Goal: Transaction & Acquisition: Purchase product/service

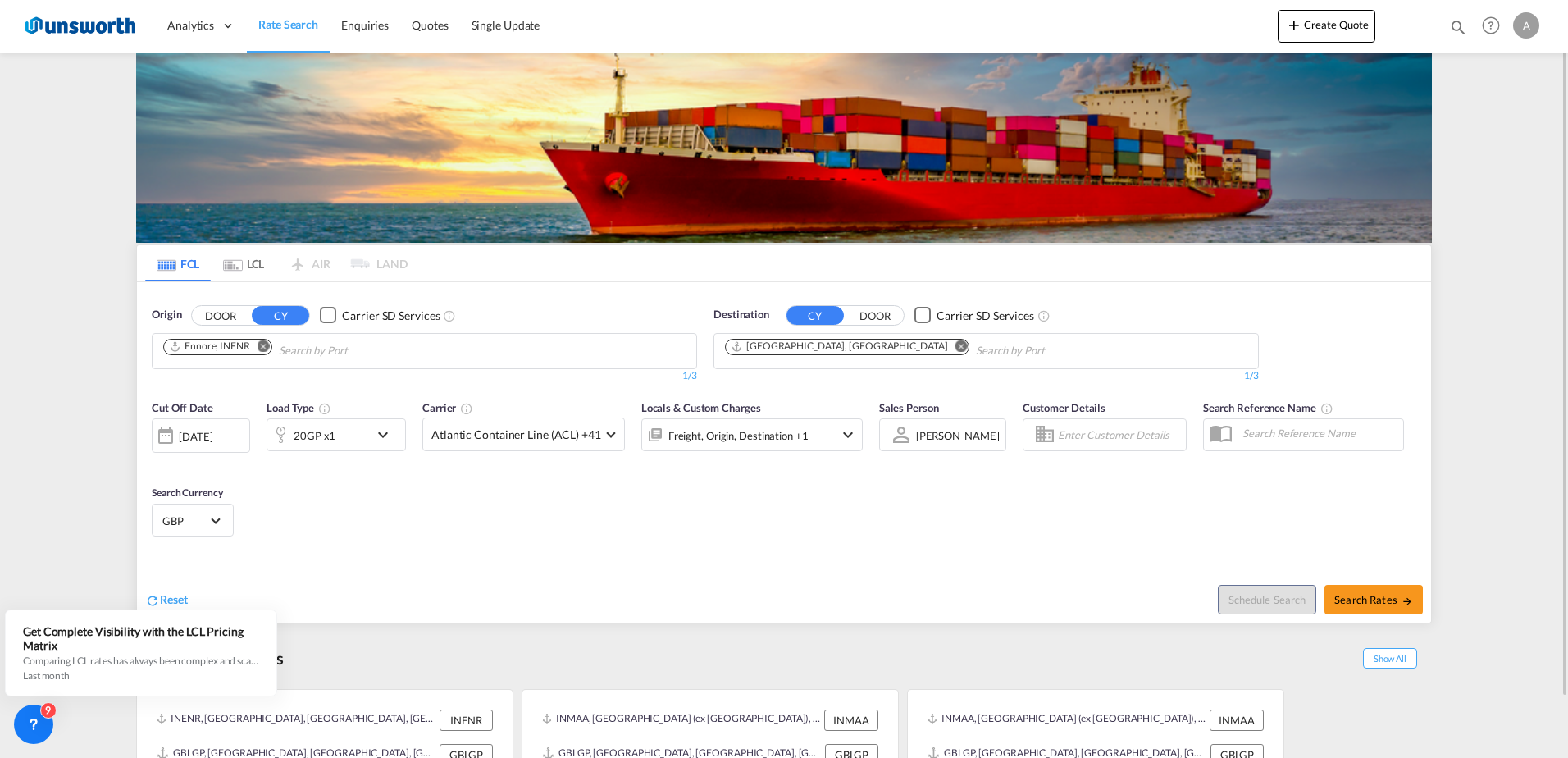
click at [261, 347] on md-icon "Remove" at bounding box center [264, 345] width 12 height 12
click at [204, 353] on body "Analytics Reports Dashboard Rate Search Enquiries Quotes" at bounding box center [784, 379] width 1568 height 758
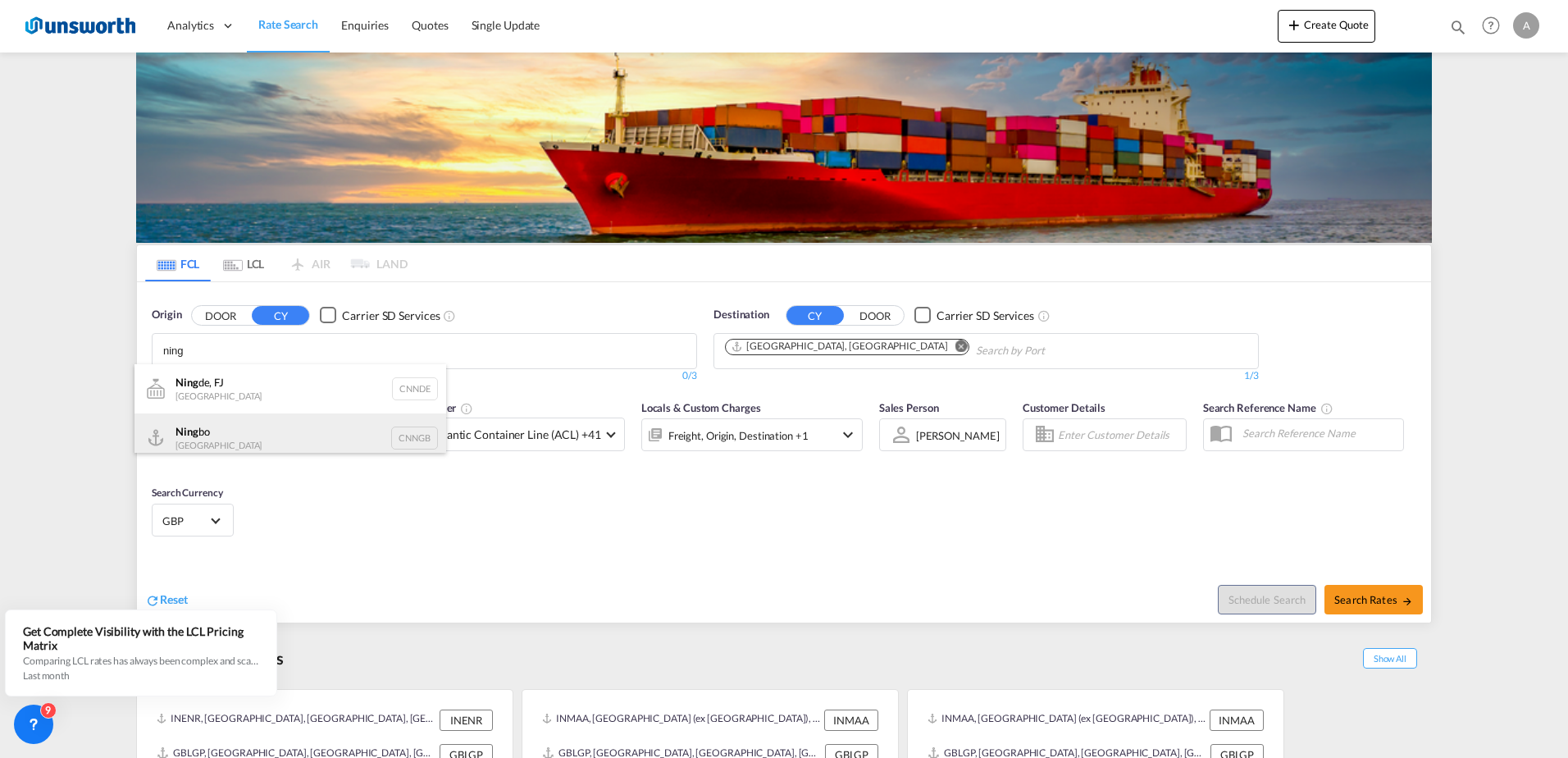
type input "ning"
click at [194, 429] on div "Ning bo China CNNGB" at bounding box center [290, 439] width 311 height 50
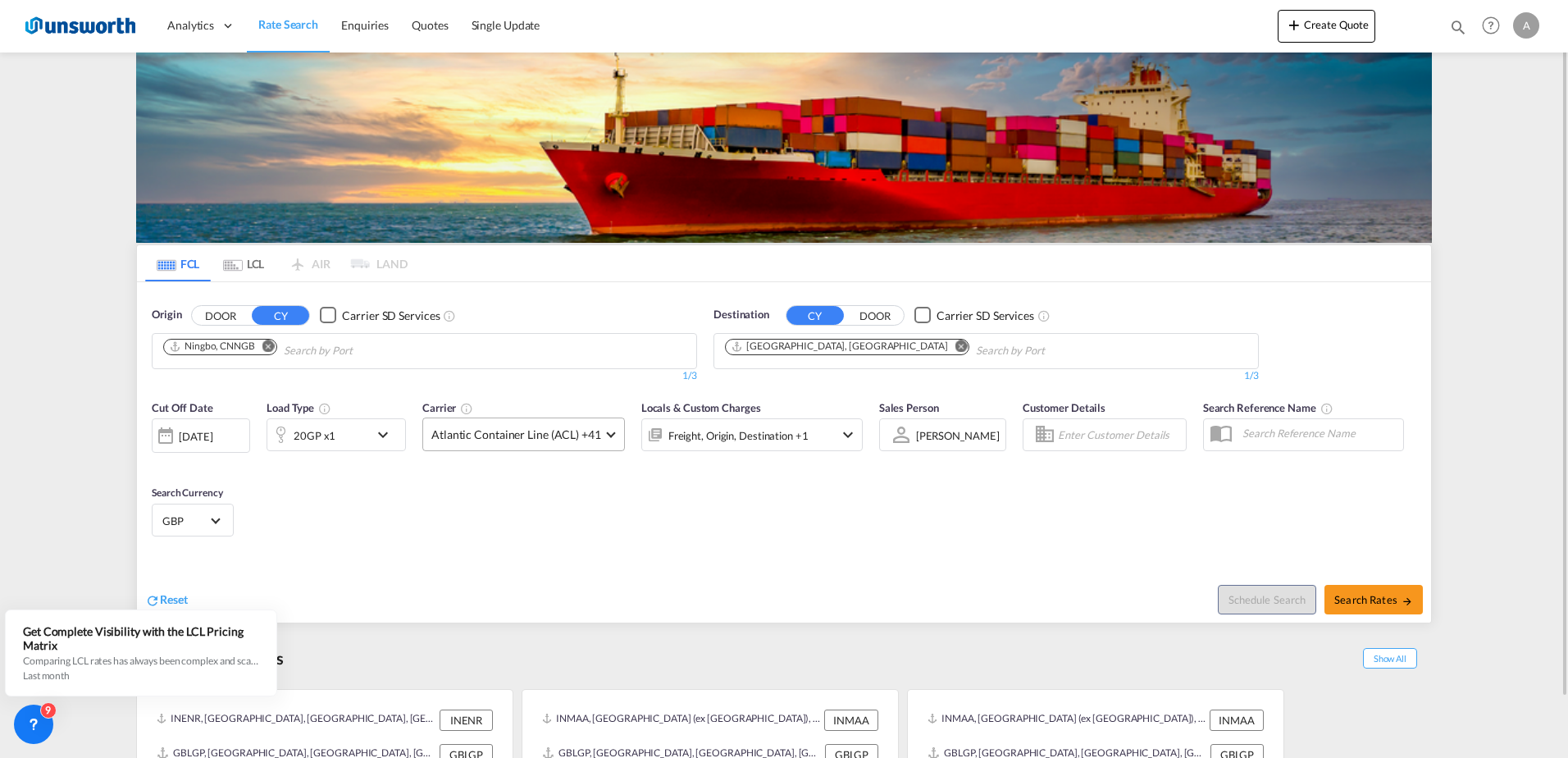
click at [609, 435] on span at bounding box center [610, 432] width 9 height 9
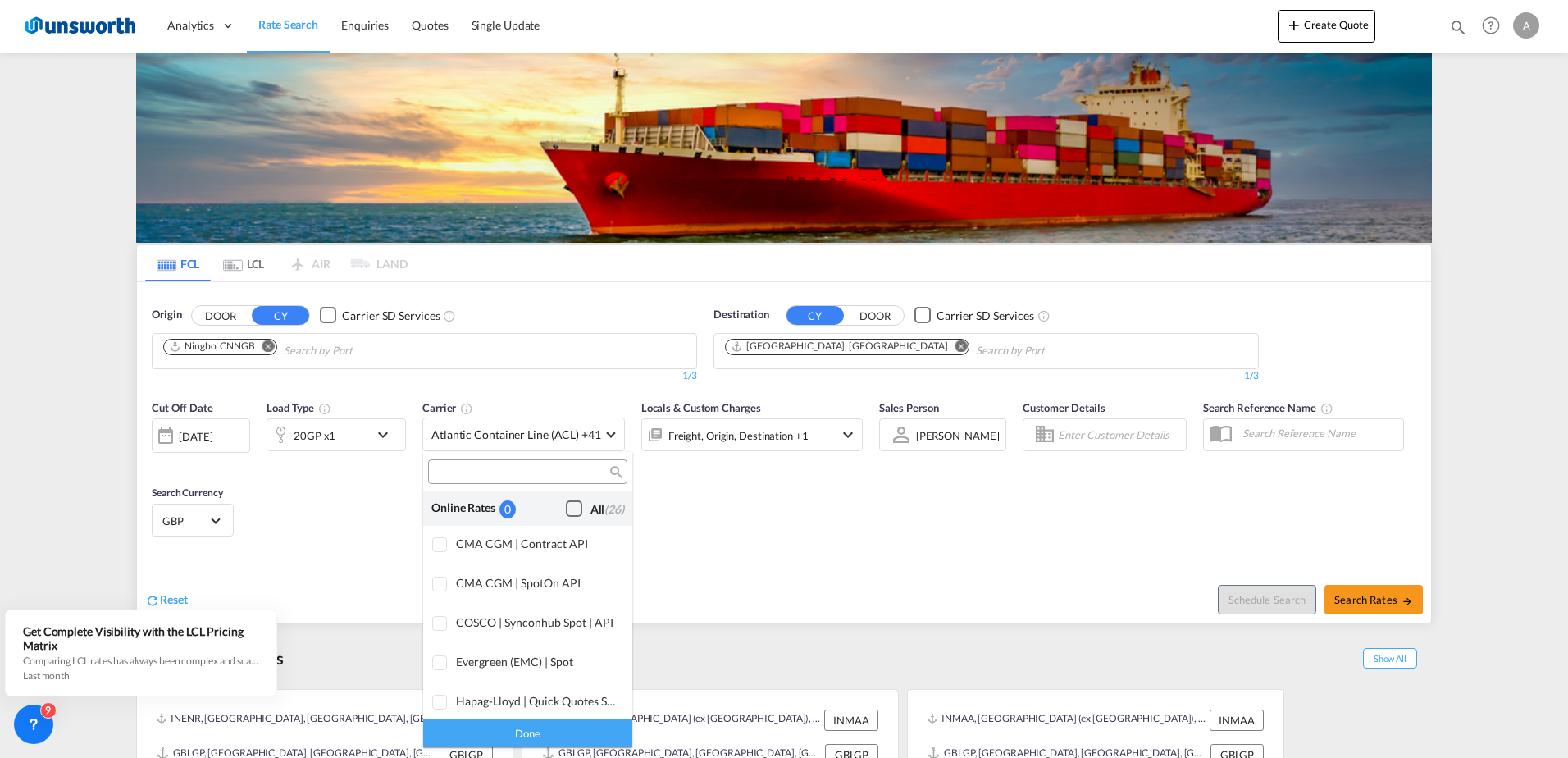
click at [566, 507] on div "Checkbox No Ink" at bounding box center [573, 509] width 16 height 16
click at [518, 731] on div "Done" at bounding box center [527, 733] width 209 height 29
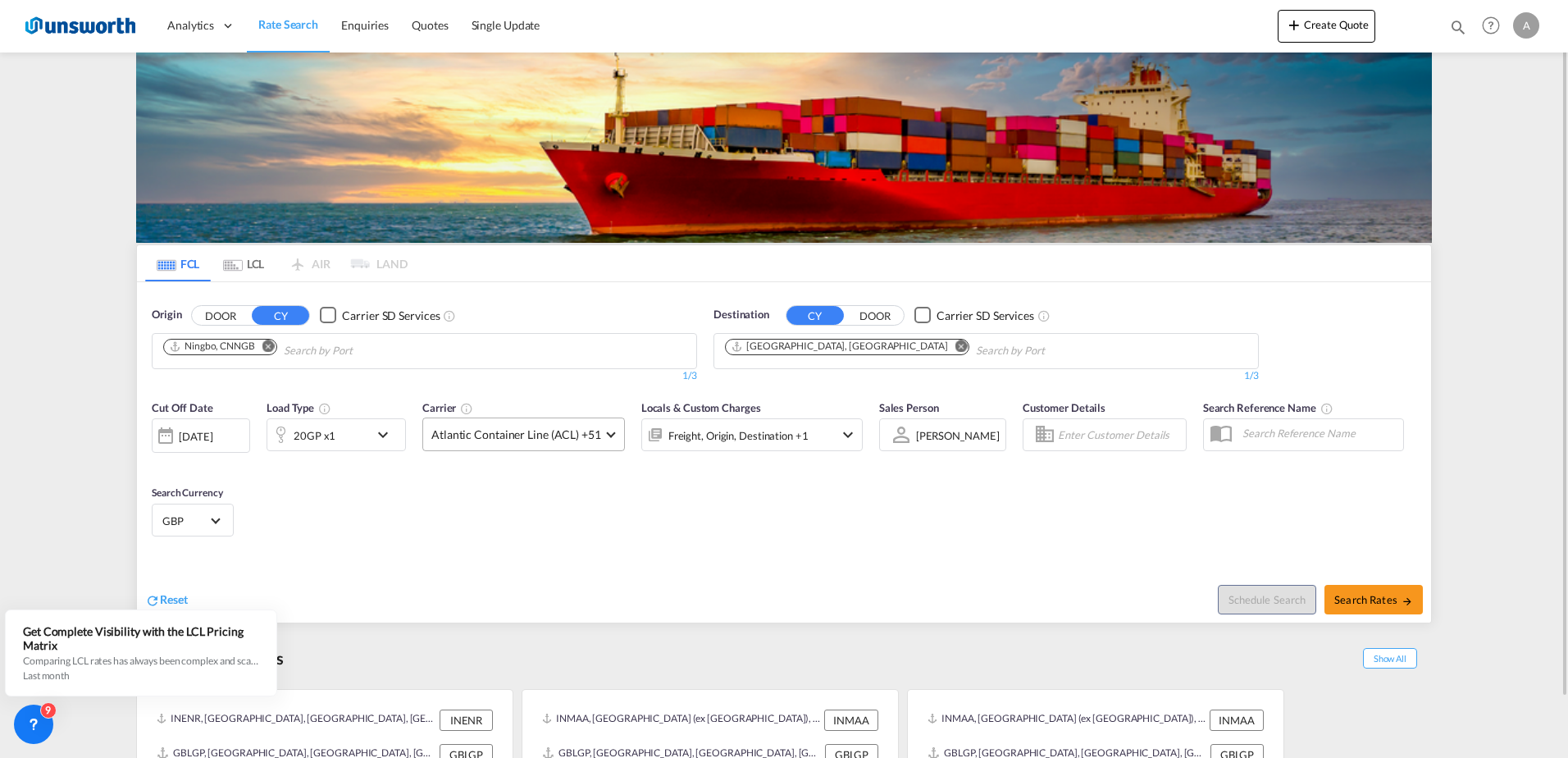
click at [613, 437] on md-select-value "Atlantic Container Line (ACL) +51" at bounding box center [524, 434] width 201 height 32
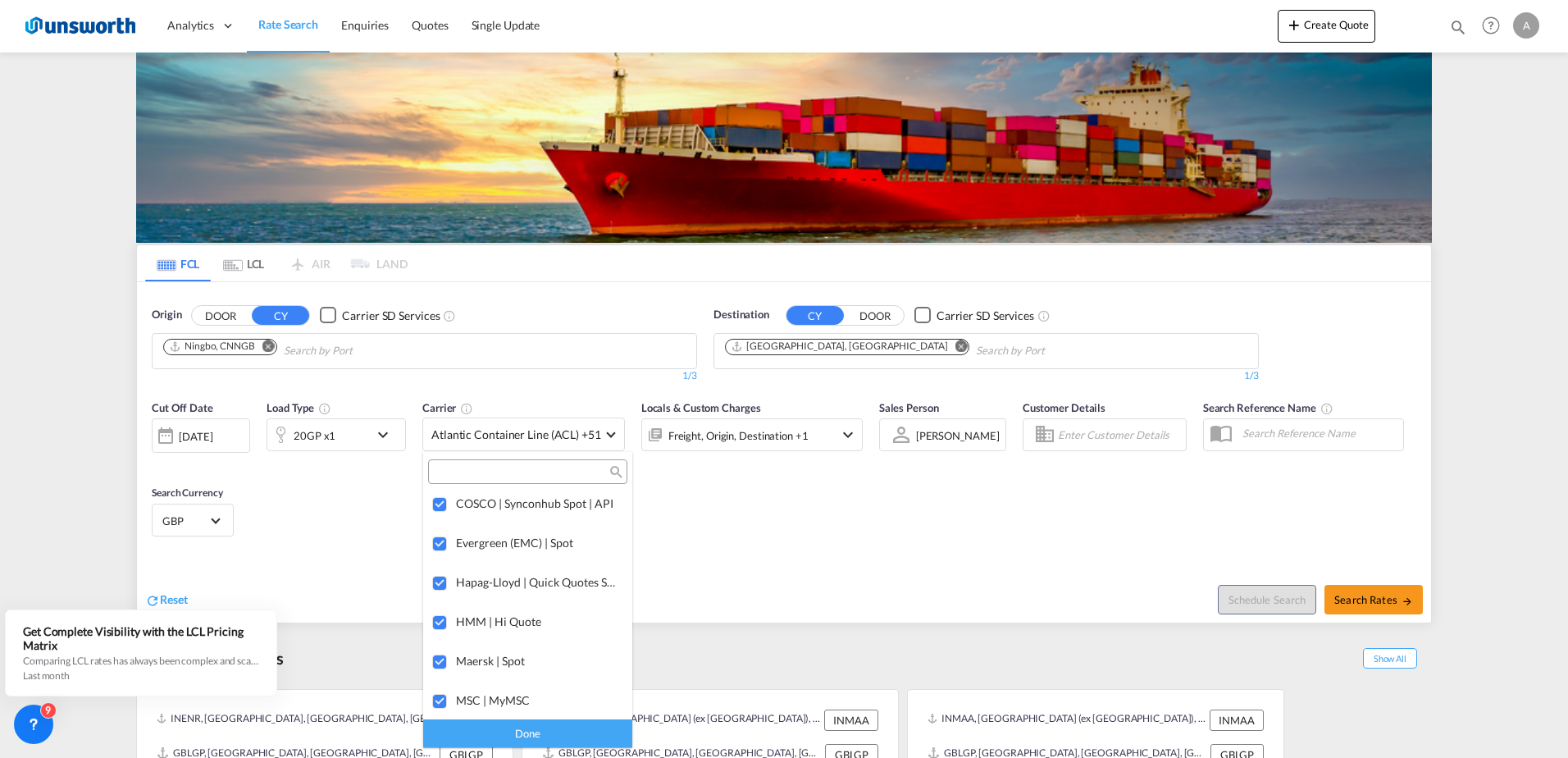
scroll to position [106, 0]
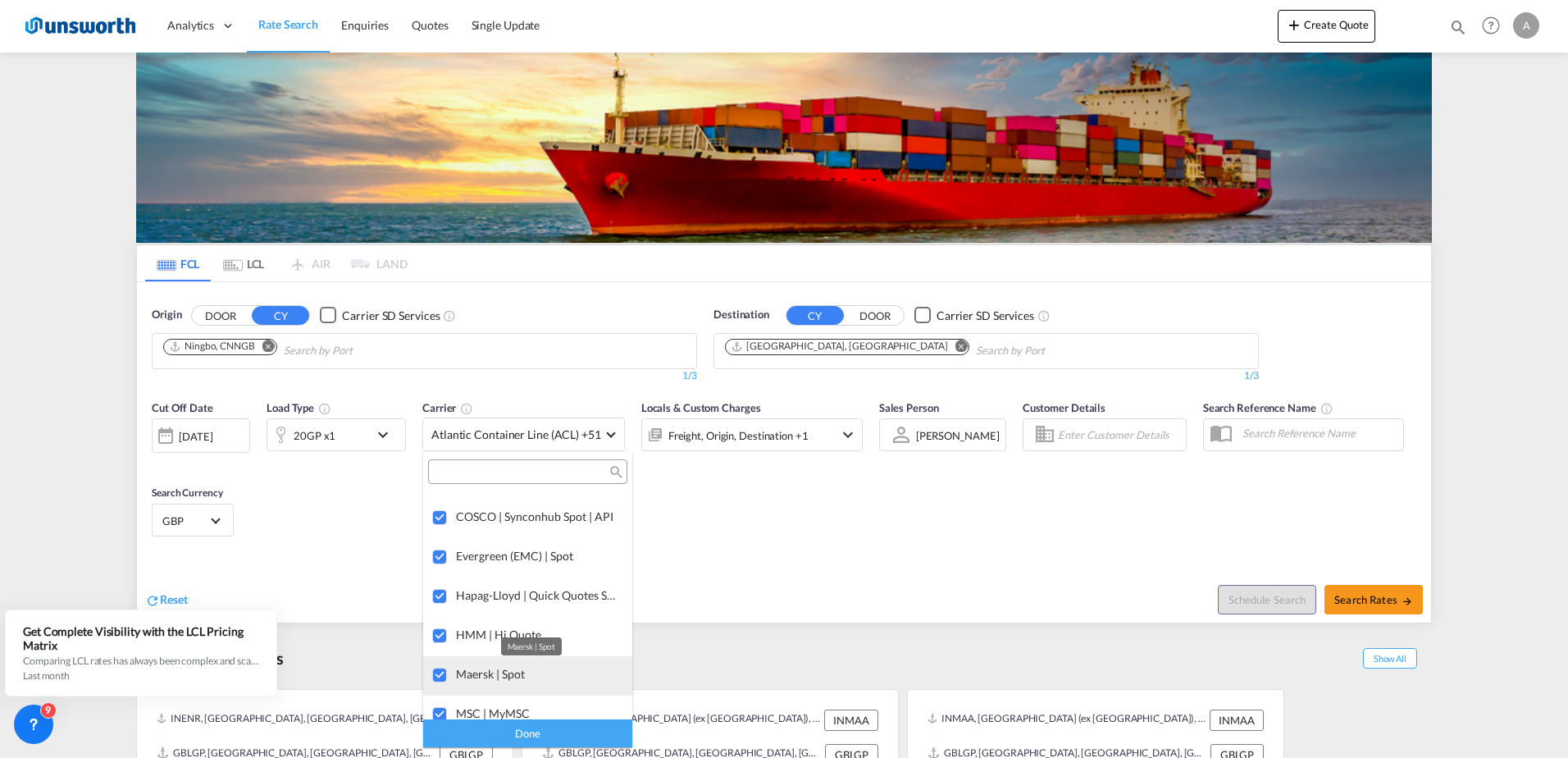
click at [466, 675] on div "Maersk | Spot" at bounding box center [537, 674] width 163 height 14
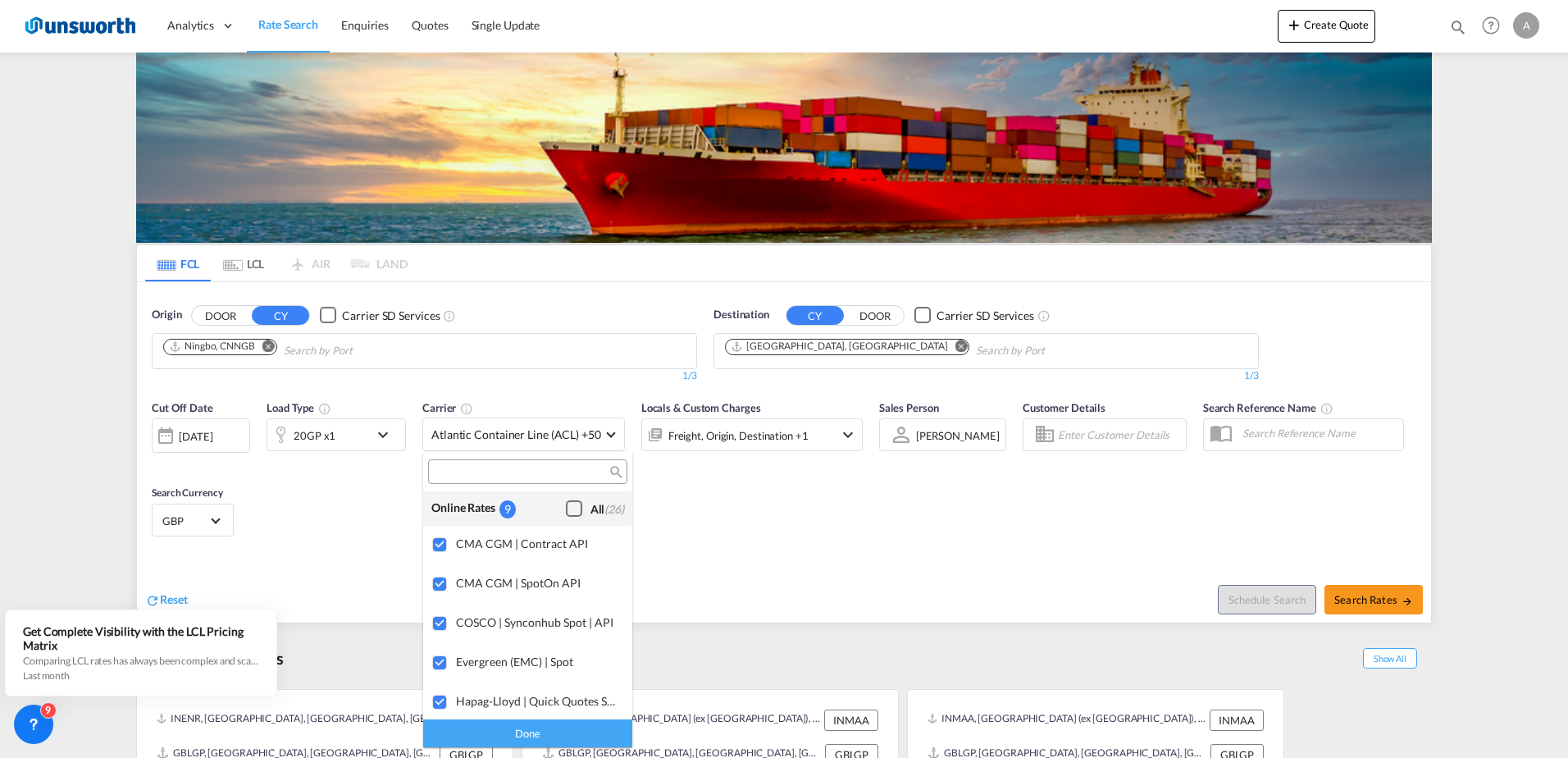
click at [566, 512] on div "Checkbox No Ink" at bounding box center [573, 509] width 16 height 16
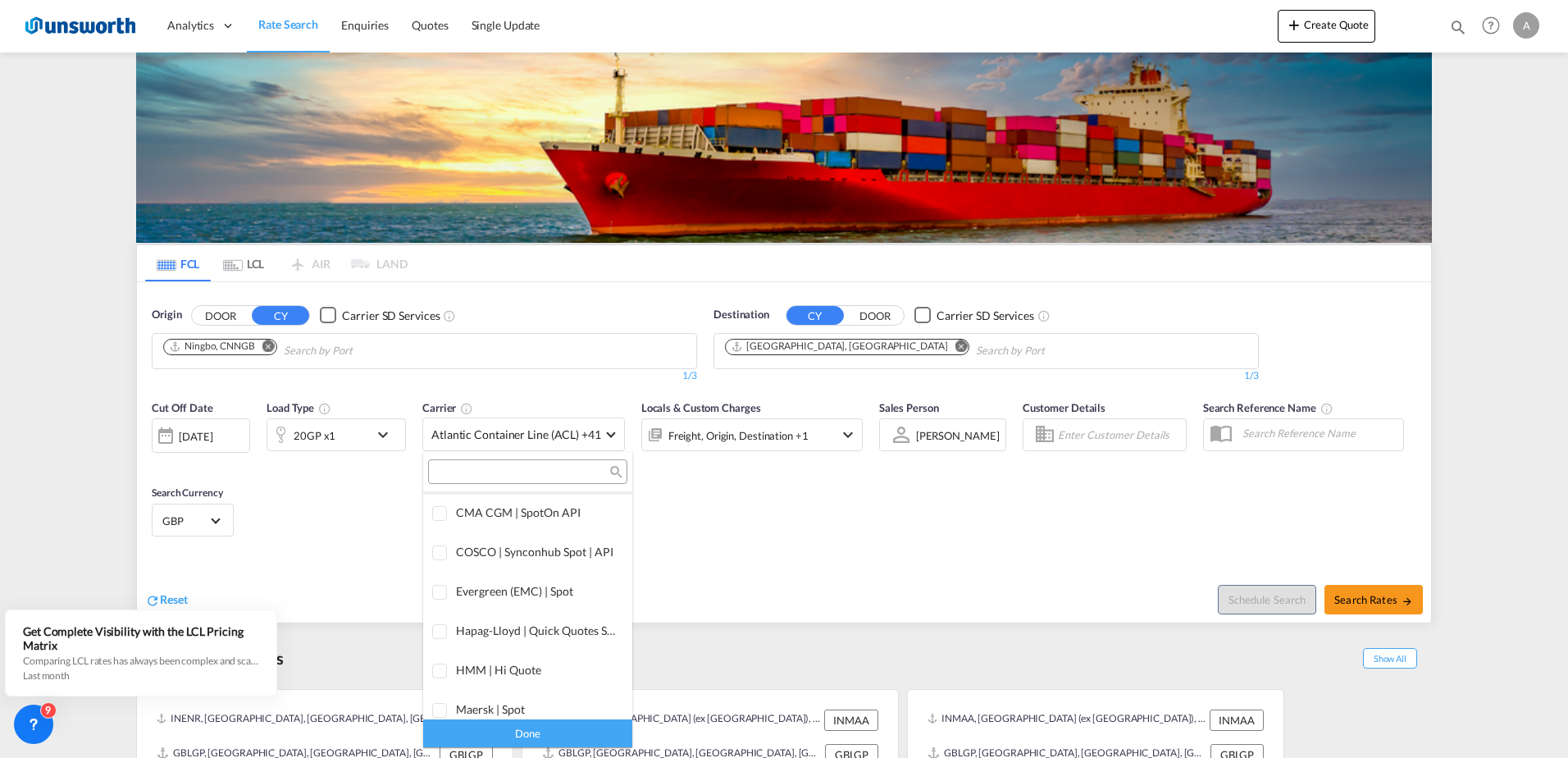
scroll to position [410, 0]
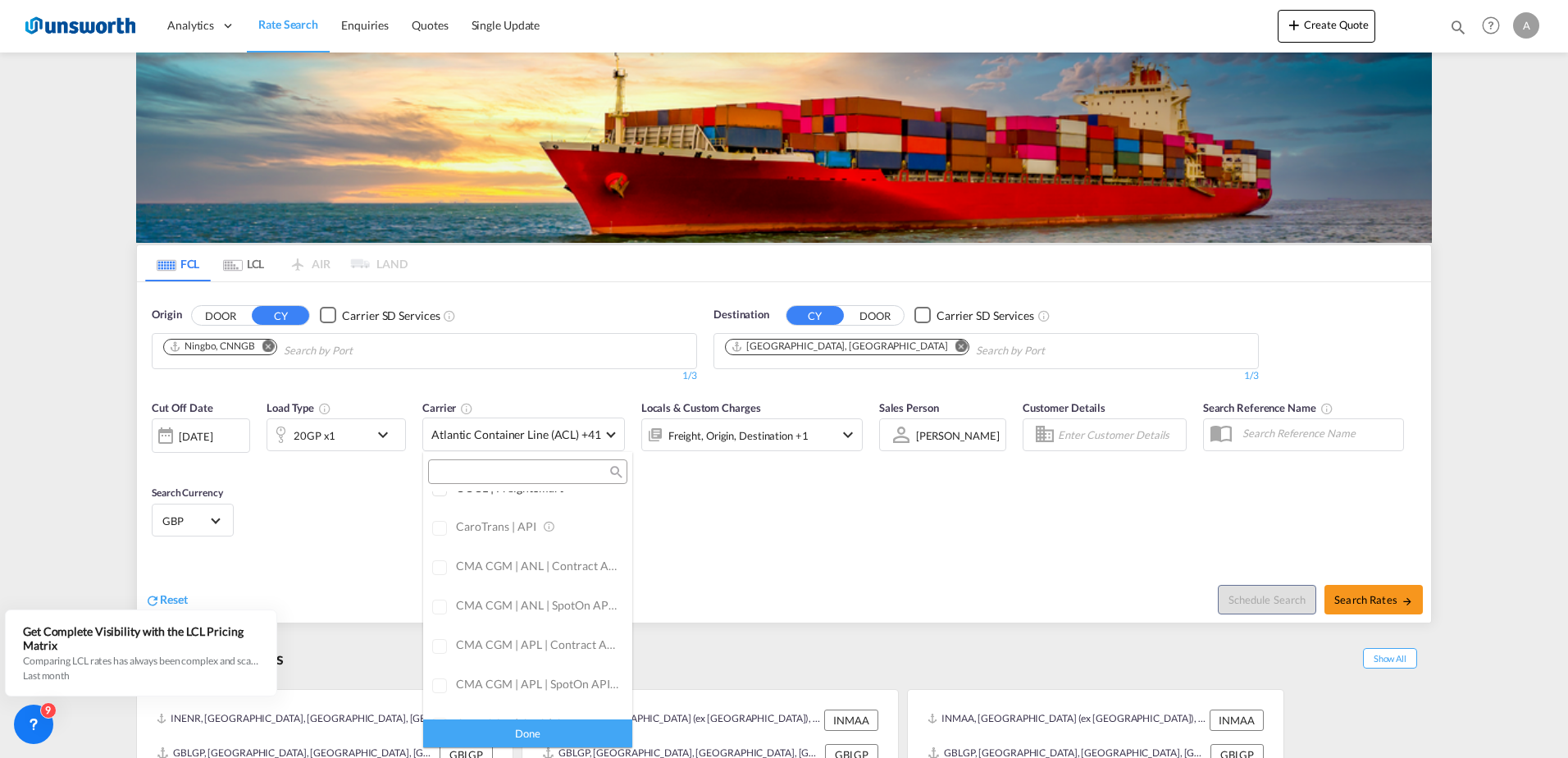
click at [484, 473] on input "search" at bounding box center [521, 472] width 177 height 14
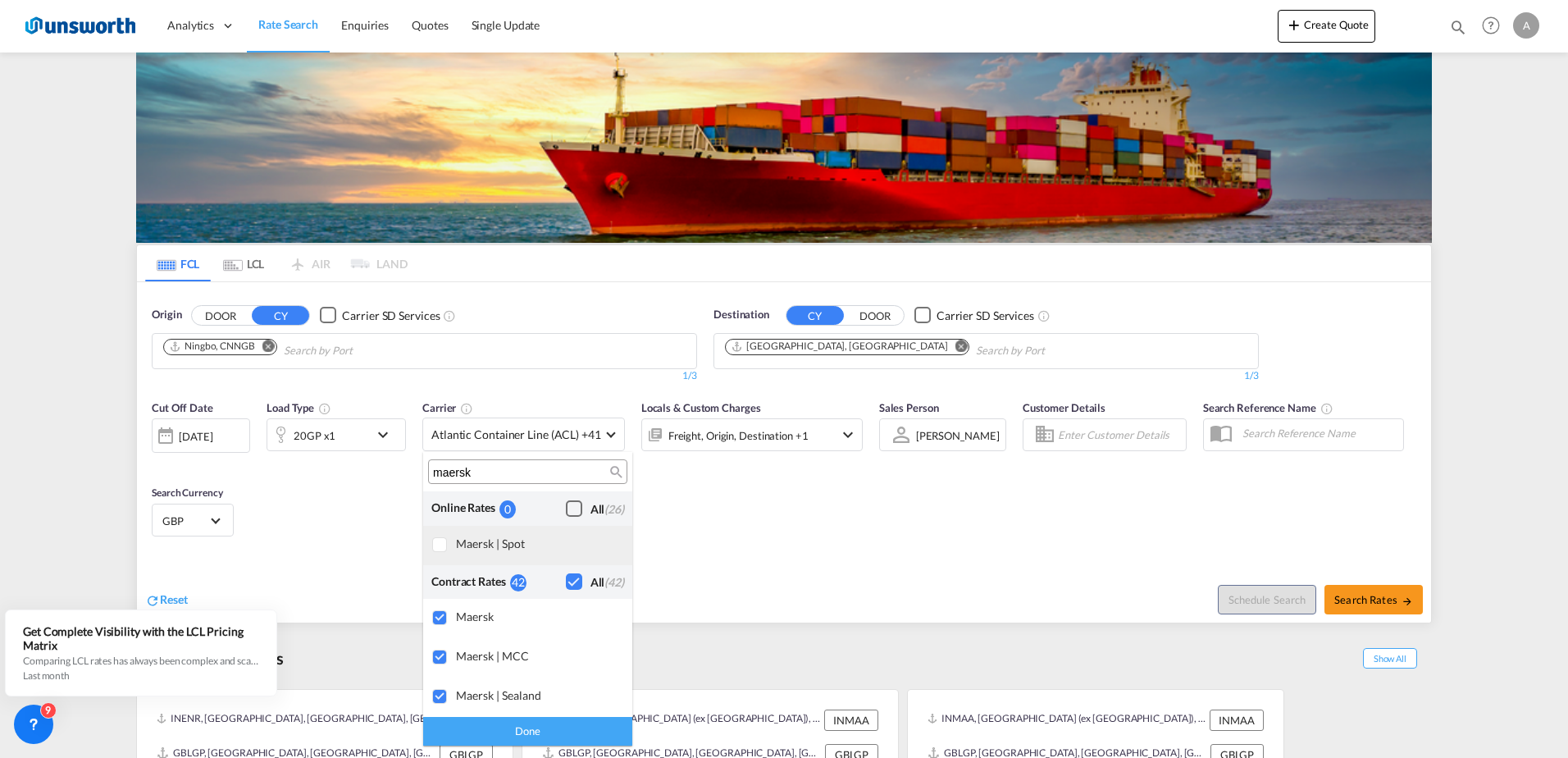
type input "maersk"
click at [440, 548] on div at bounding box center [440, 545] width 16 height 16
click at [577, 512] on div "Checkbox No Ink" at bounding box center [573, 509] width 16 height 16
click at [532, 736] on div "Done" at bounding box center [527, 731] width 209 height 29
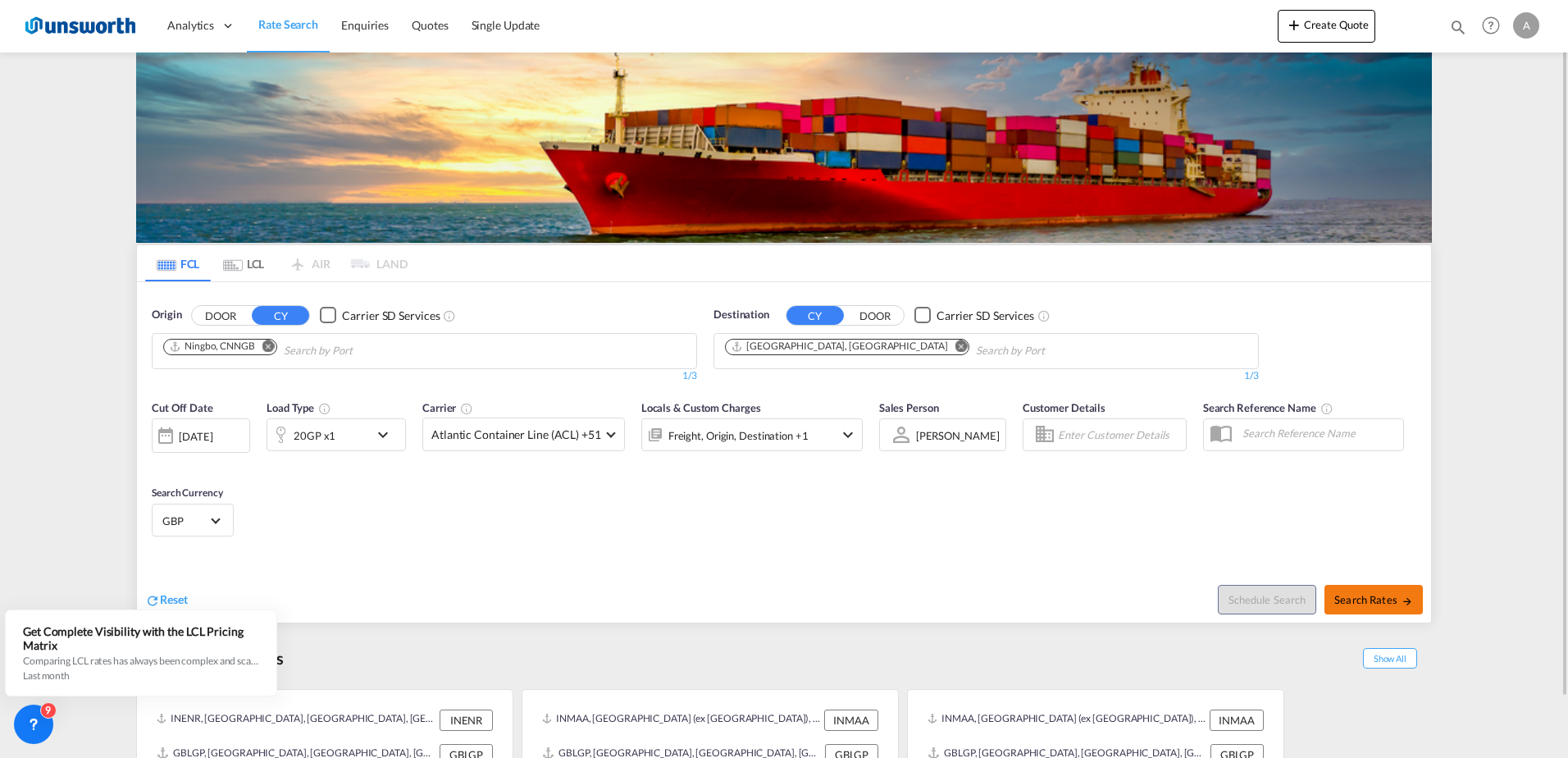
click at [1363, 599] on span "Search Rates" at bounding box center [1374, 600] width 78 height 13
type input "CNNGB to GBLGP / [DATE]"
click at [385, 438] on md-icon "icon-chevron-down" at bounding box center [387, 435] width 28 height 20
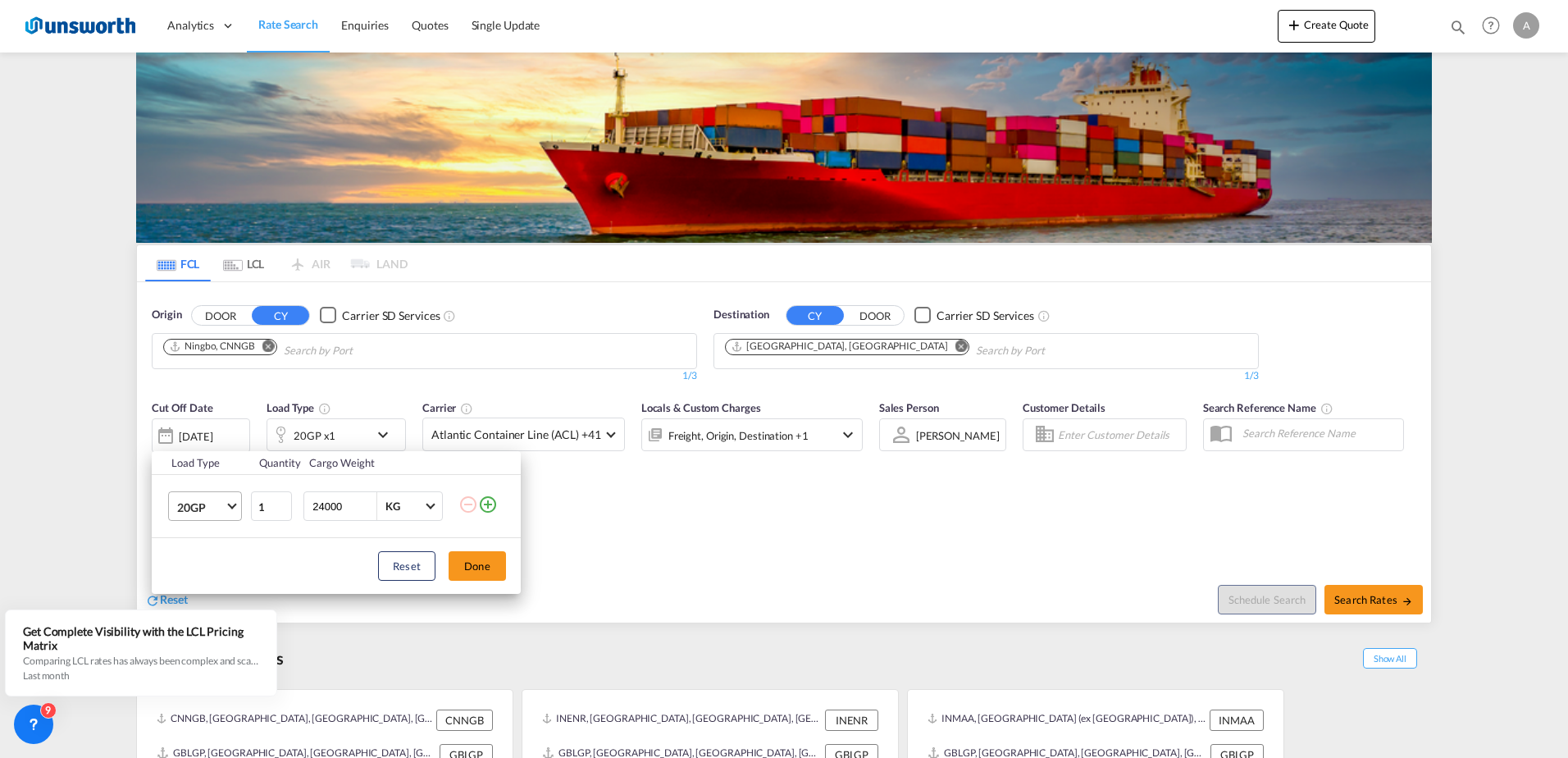
click at [229, 511] on md-select-value "20GP" at bounding box center [208, 506] width 66 height 28
click at [187, 583] on div "40HC" at bounding box center [192, 585] width 31 height 16
click at [370, 510] on input "23999" at bounding box center [343, 506] width 66 height 28
drag, startPoint x: 356, startPoint y: 505, endPoint x: 307, endPoint y: 505, distance: 49.0
click at [307, 505] on div "23999 KG KG" at bounding box center [374, 506] width 140 height 30
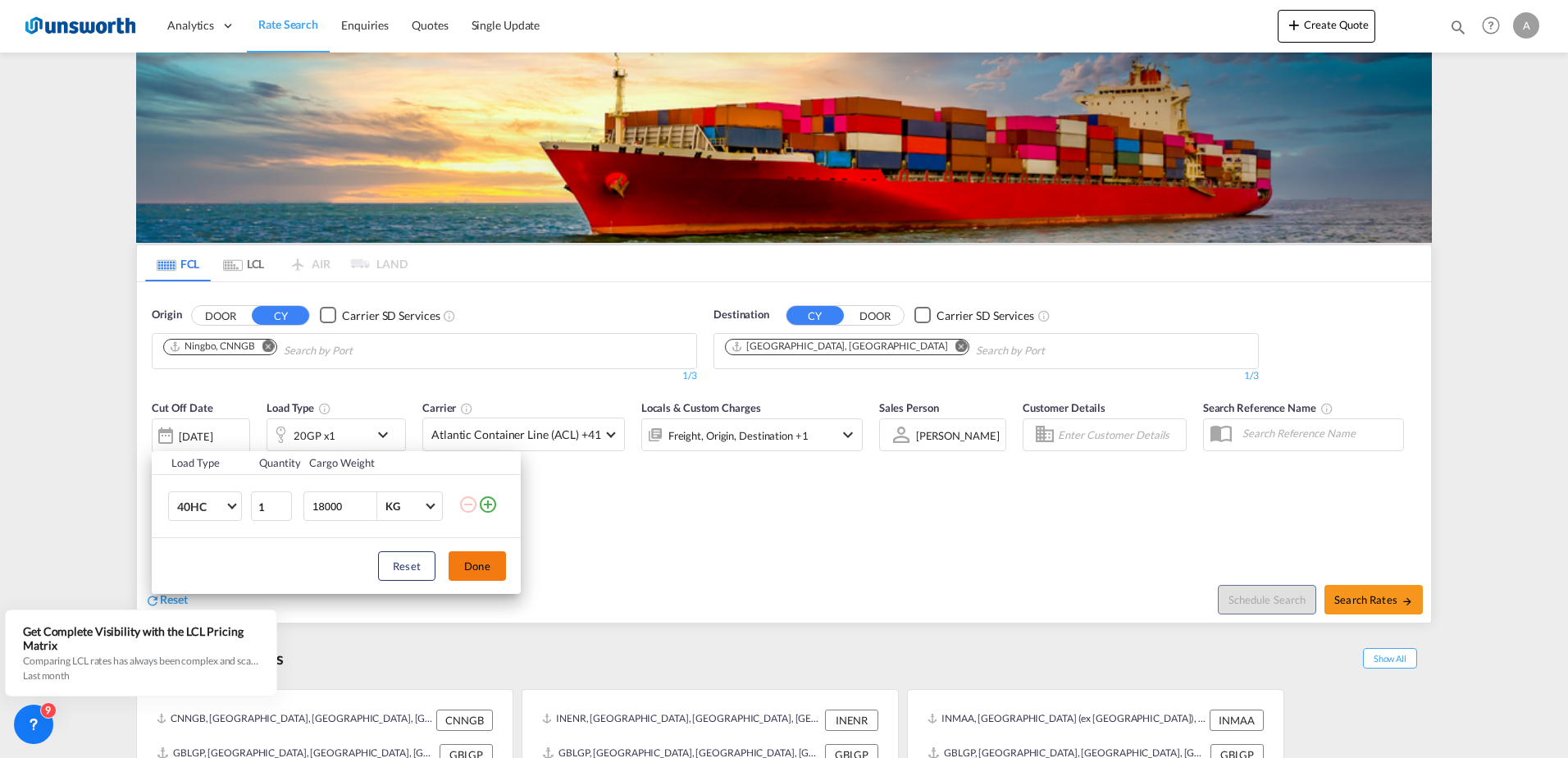
type input "18000"
click at [476, 571] on button "Done" at bounding box center [478, 566] width 57 height 30
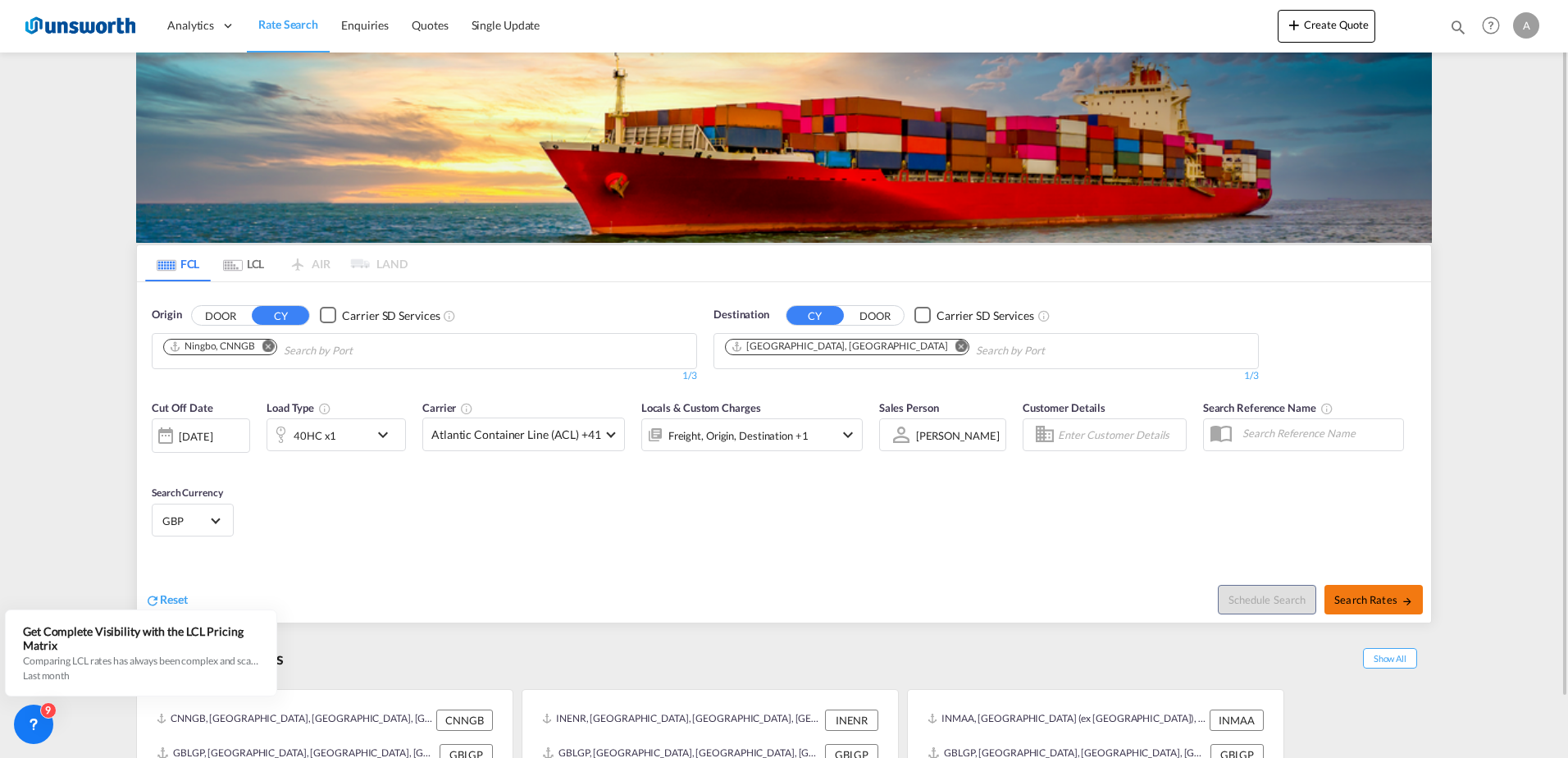
click at [1385, 605] on span "Search Rates" at bounding box center [1374, 600] width 78 height 13
type input "CNNGB to GBLGP / [DATE]"
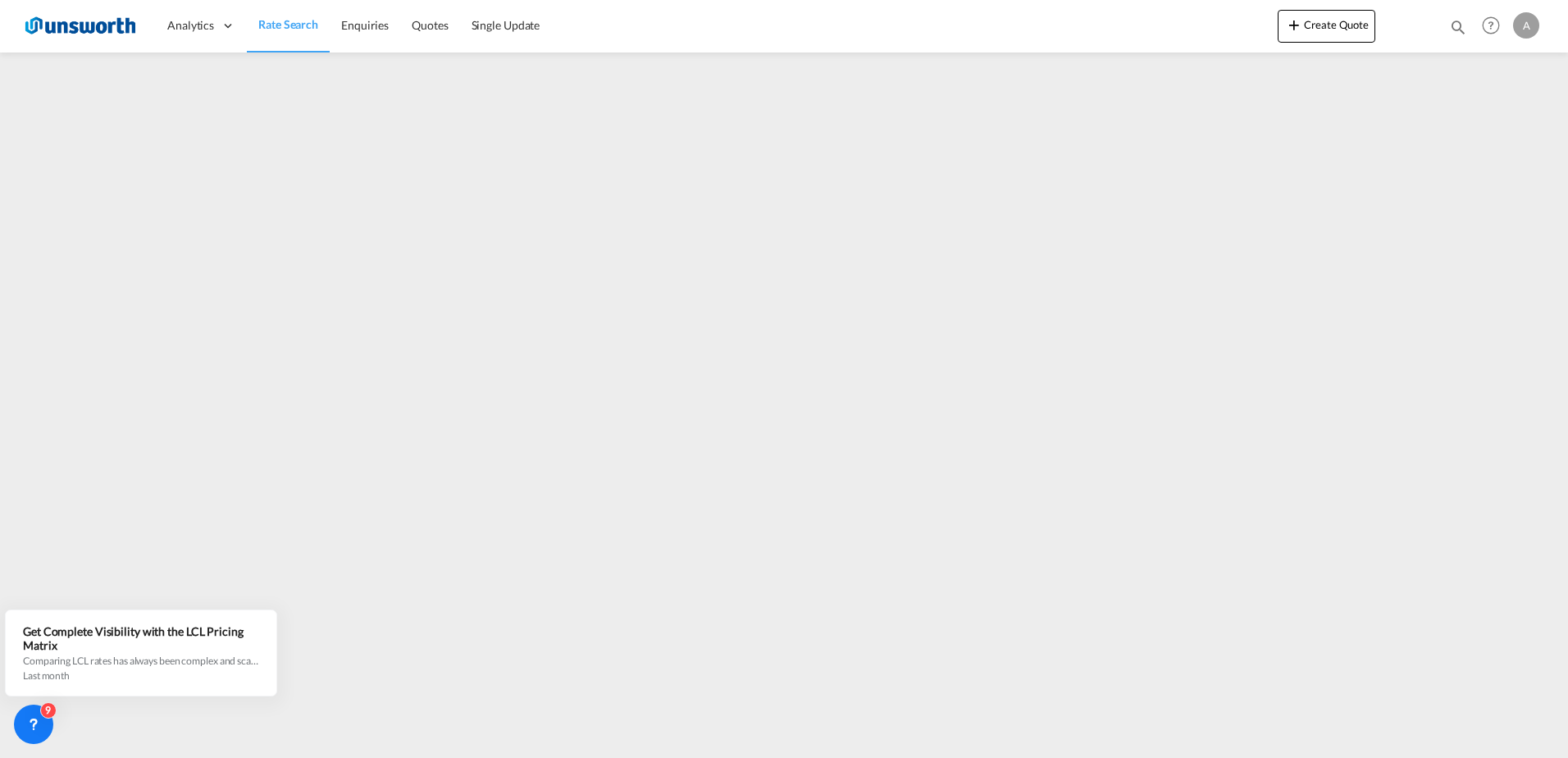
click at [294, 28] on span "Rate Search" at bounding box center [288, 24] width 60 height 14
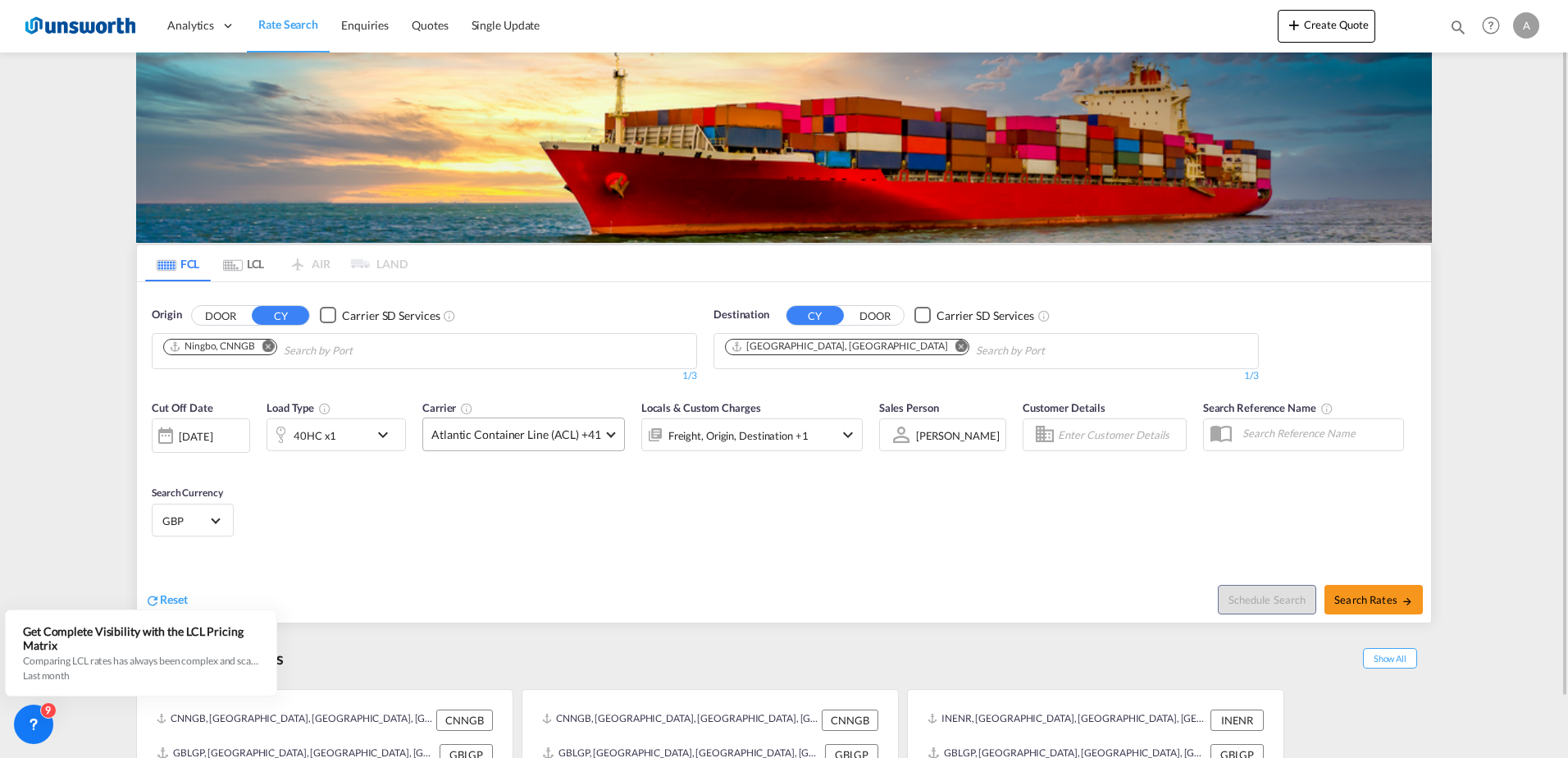
click at [607, 435] on span at bounding box center [610, 432] width 9 height 9
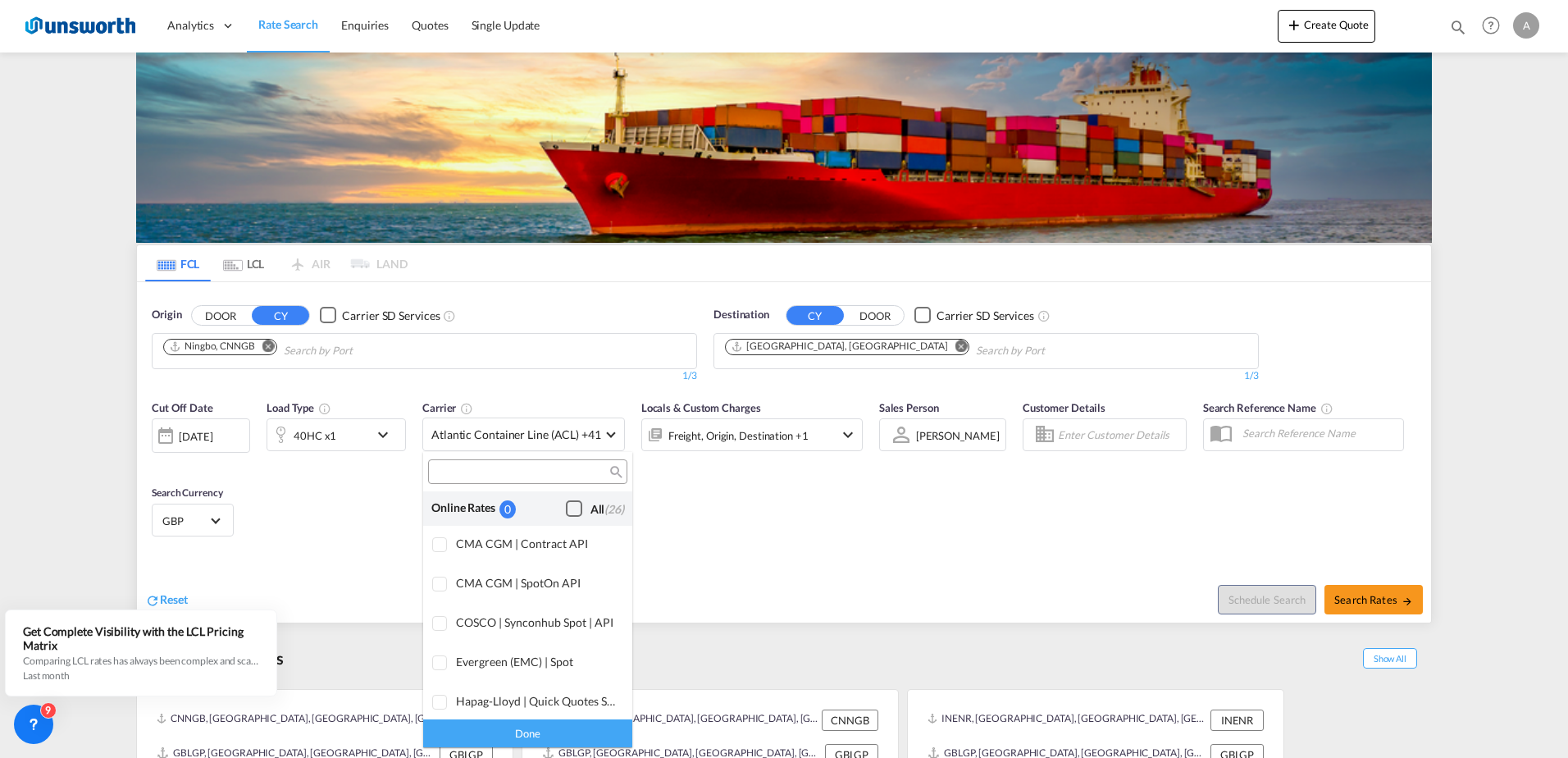
click at [566, 511] on div "Checkbox No Ink" at bounding box center [573, 509] width 16 height 16
click at [439, 543] on div at bounding box center [440, 545] width 16 height 16
click at [439, 582] on div at bounding box center [440, 584] width 16 height 16
click at [441, 628] on div at bounding box center [440, 624] width 16 height 16
drag, startPoint x: 437, startPoint y: 656, endPoint x: 440, endPoint y: 693, distance: 37.1
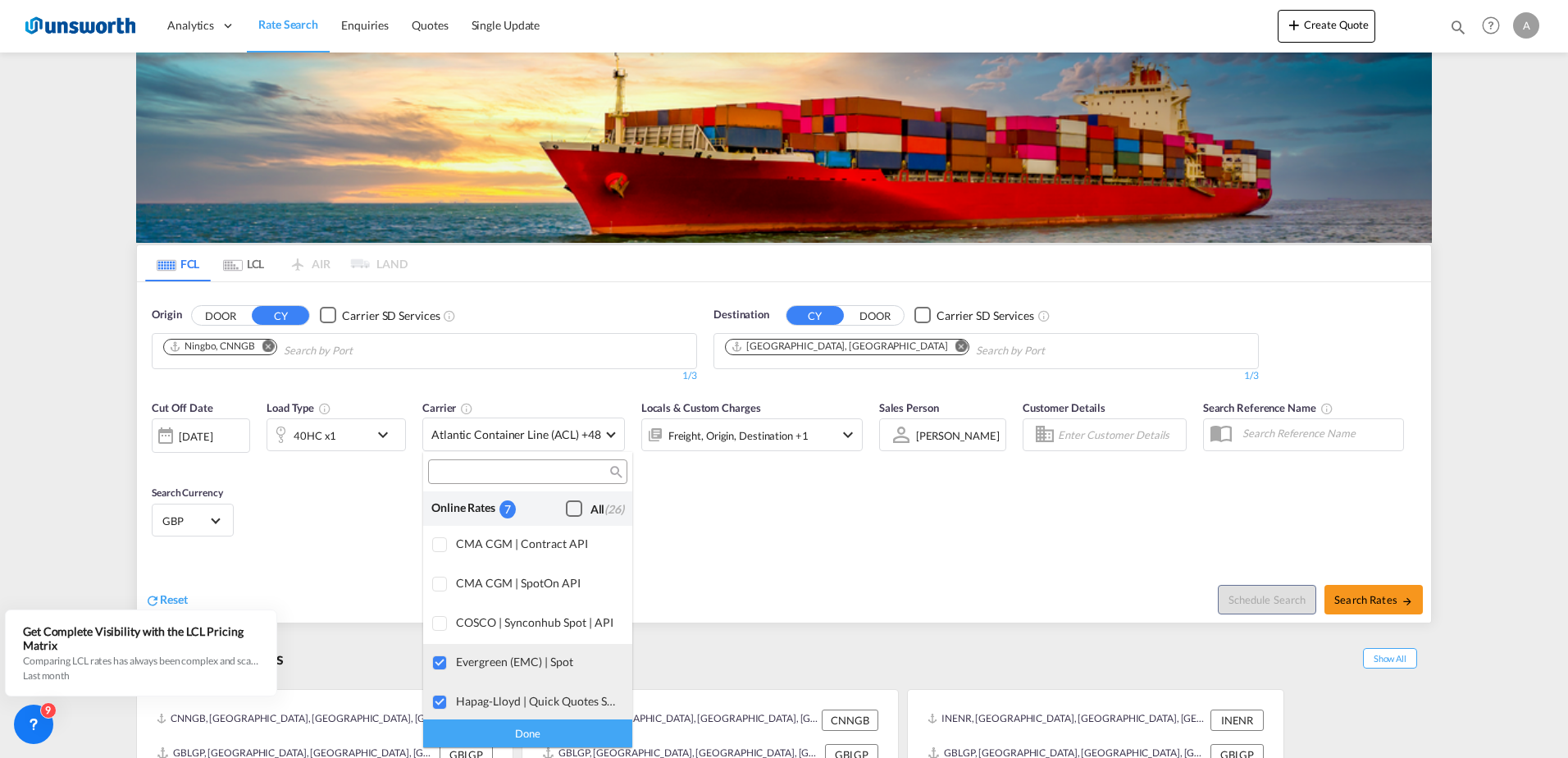
click at [437, 657] on div at bounding box center [440, 663] width 16 height 16
click at [440, 702] on div at bounding box center [440, 703] width 16 height 16
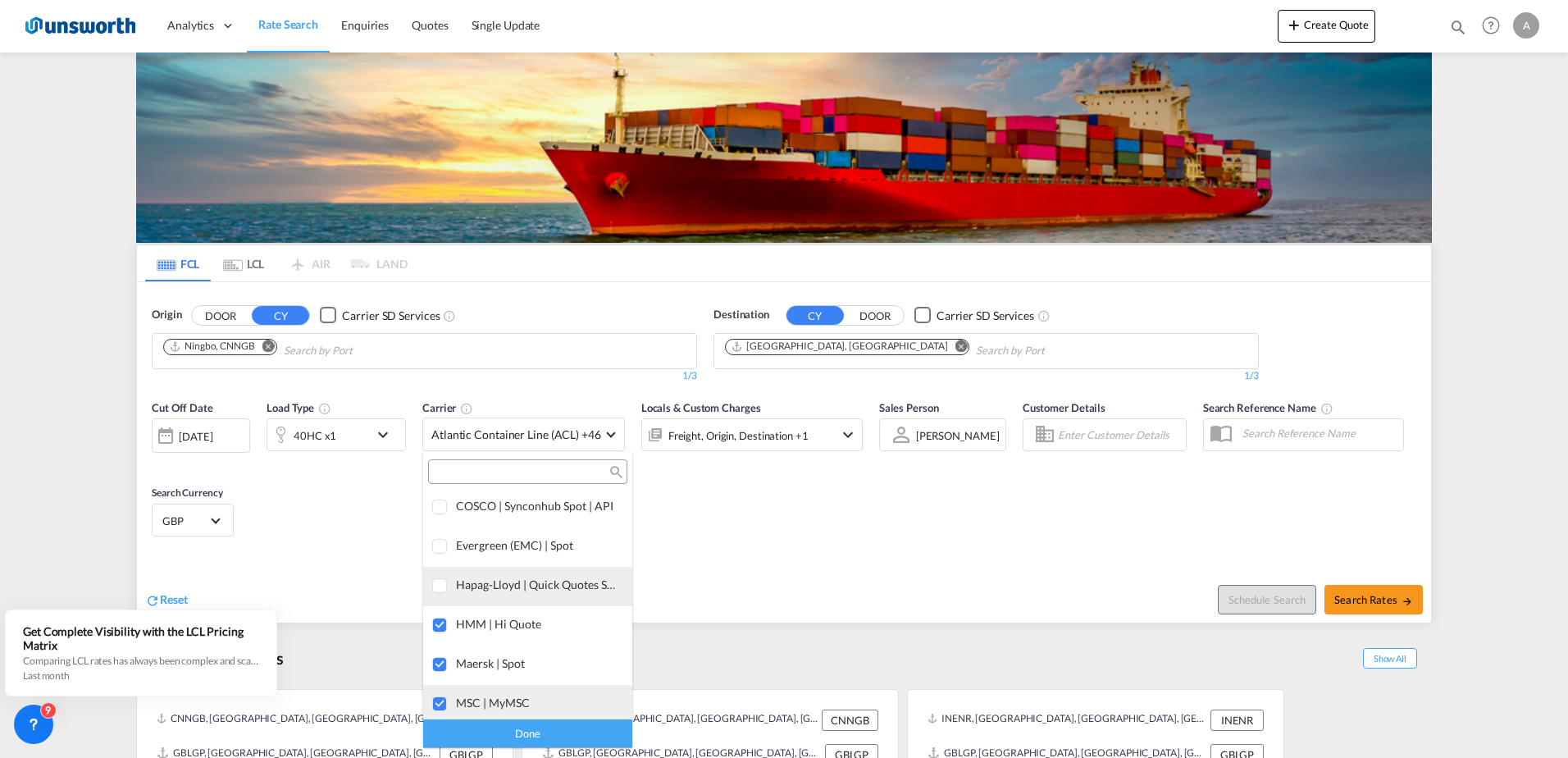
scroll to position [164, 0]
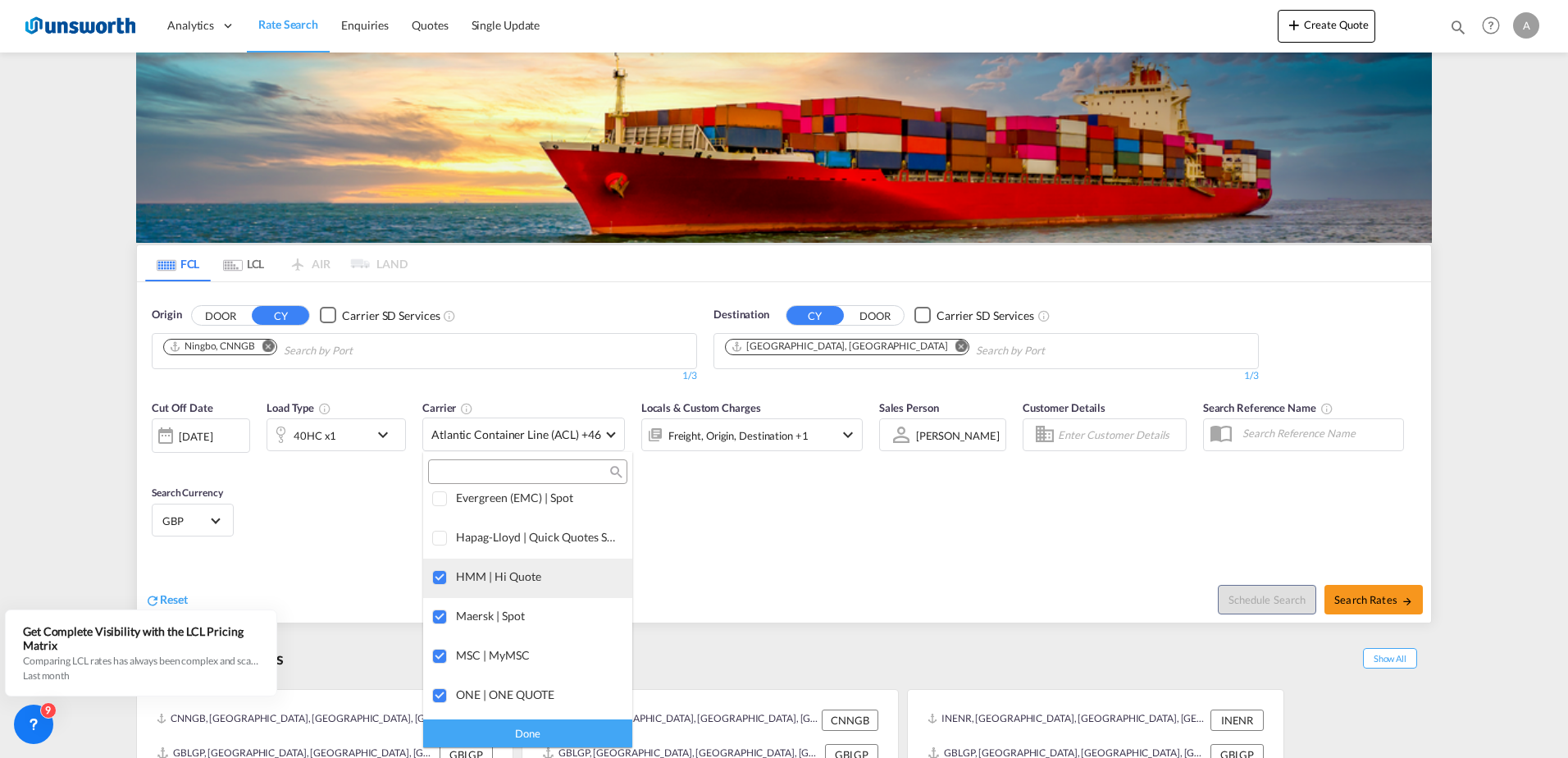
click at [439, 578] on div at bounding box center [440, 578] width 16 height 16
click at [437, 654] on div at bounding box center [440, 657] width 16 height 16
click at [440, 696] on div at bounding box center [440, 696] width 16 height 16
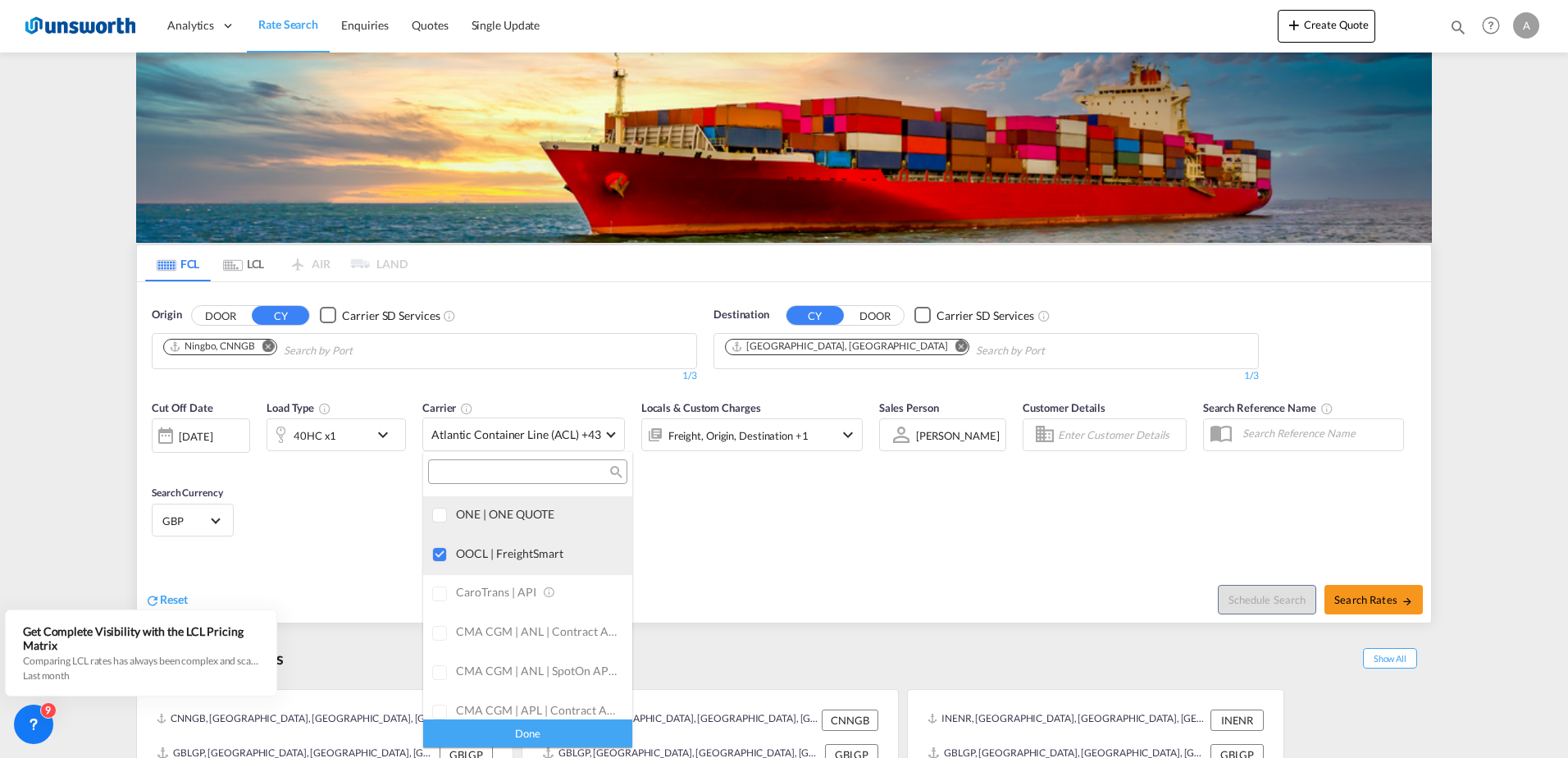
scroll to position [328, 0]
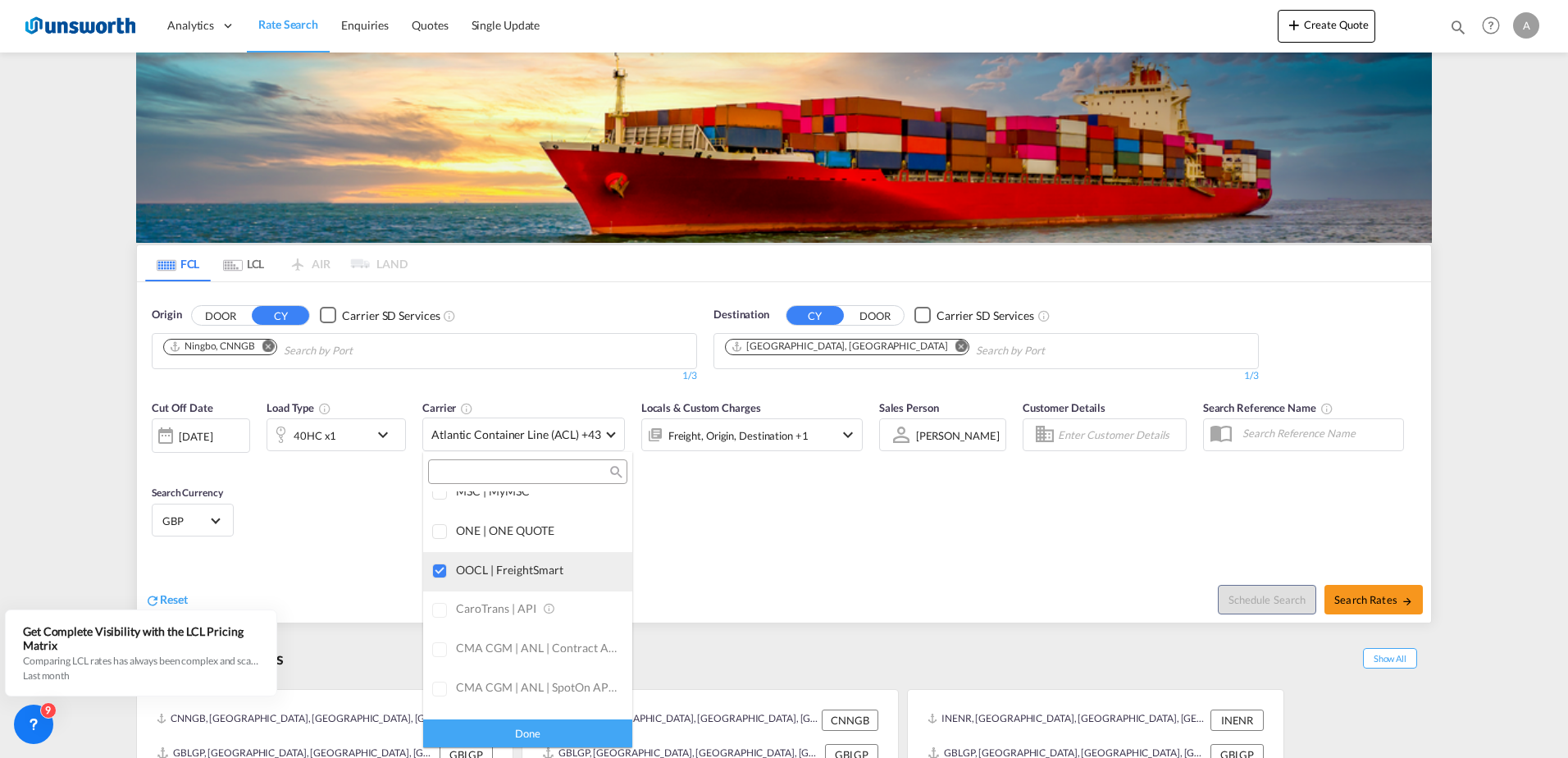
click at [434, 572] on div at bounding box center [440, 572] width 16 height 16
click at [536, 740] on div "Done" at bounding box center [527, 733] width 209 height 29
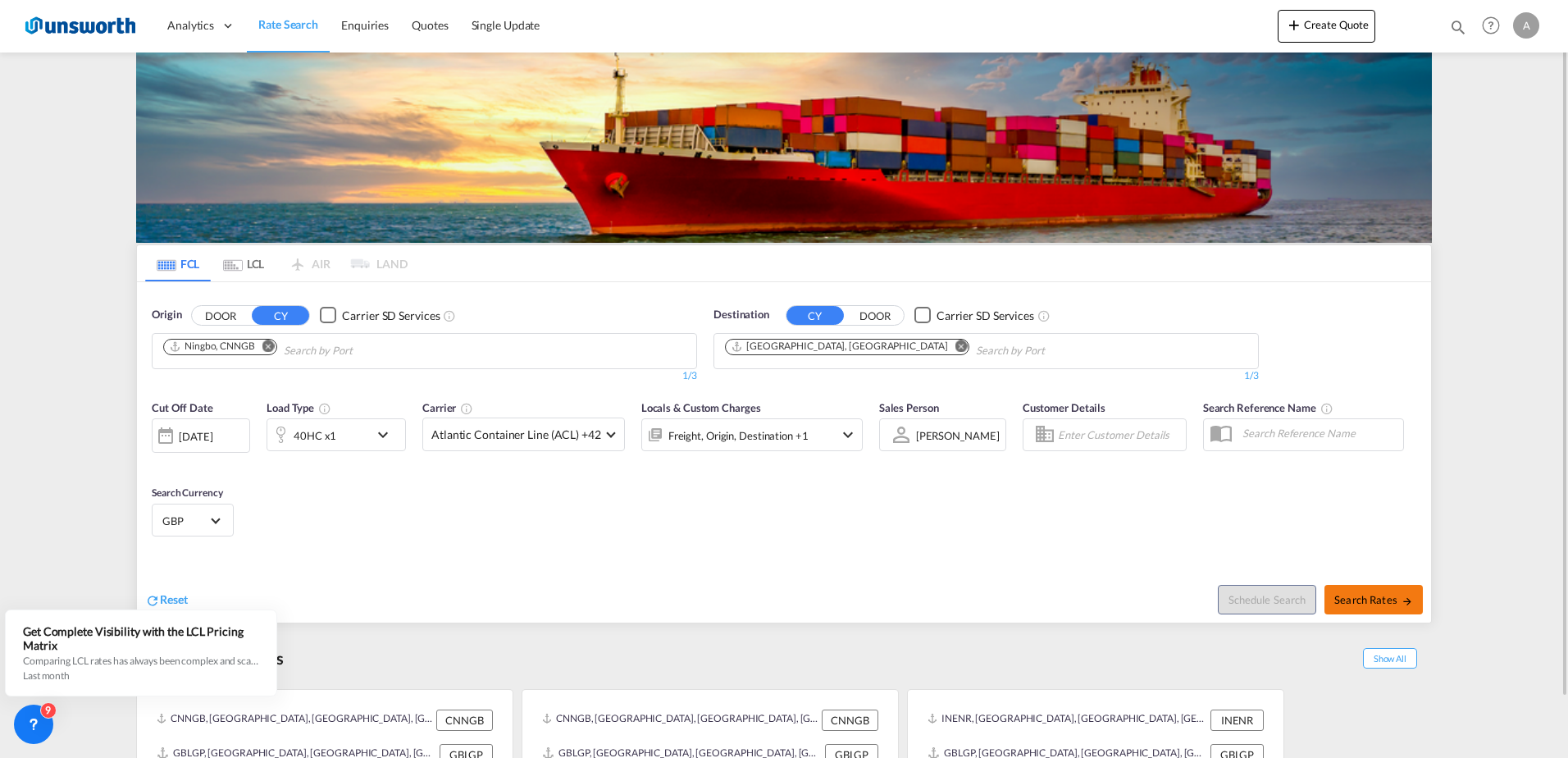
click at [1388, 605] on span "Search Rates" at bounding box center [1374, 600] width 78 height 13
type input "CNNGB to GBLGP / [DATE]"
click at [264, 347] on md-icon "Remove" at bounding box center [268, 345] width 12 height 12
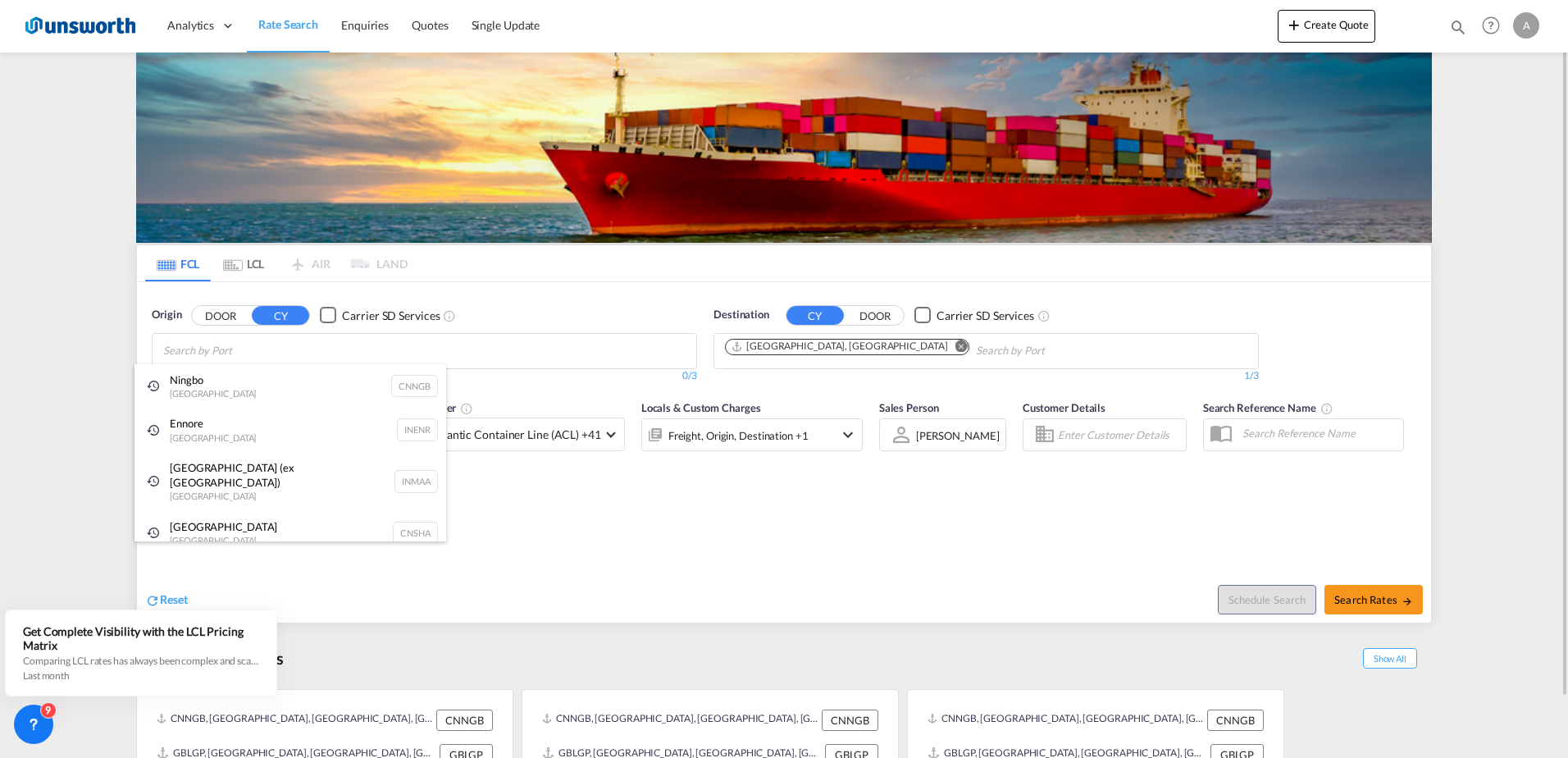
click at [231, 350] on body "Analytics Reports Dashboard Rate Search Enquiries Quotes" at bounding box center [784, 379] width 1568 height 758
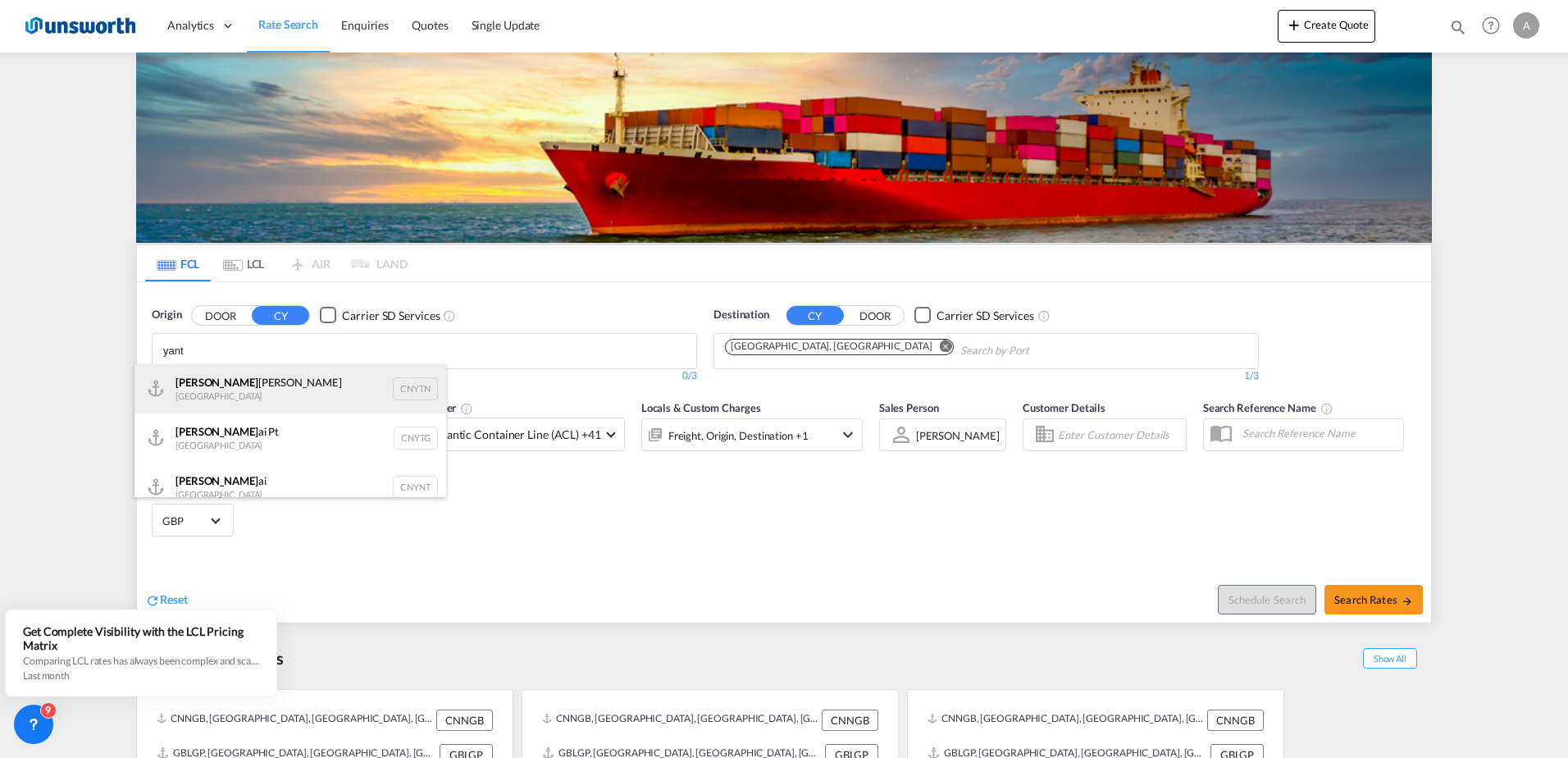
type input "yant"
click at [204, 388] on div "[PERSON_NAME] Pt China CNYTN" at bounding box center [290, 389] width 311 height 50
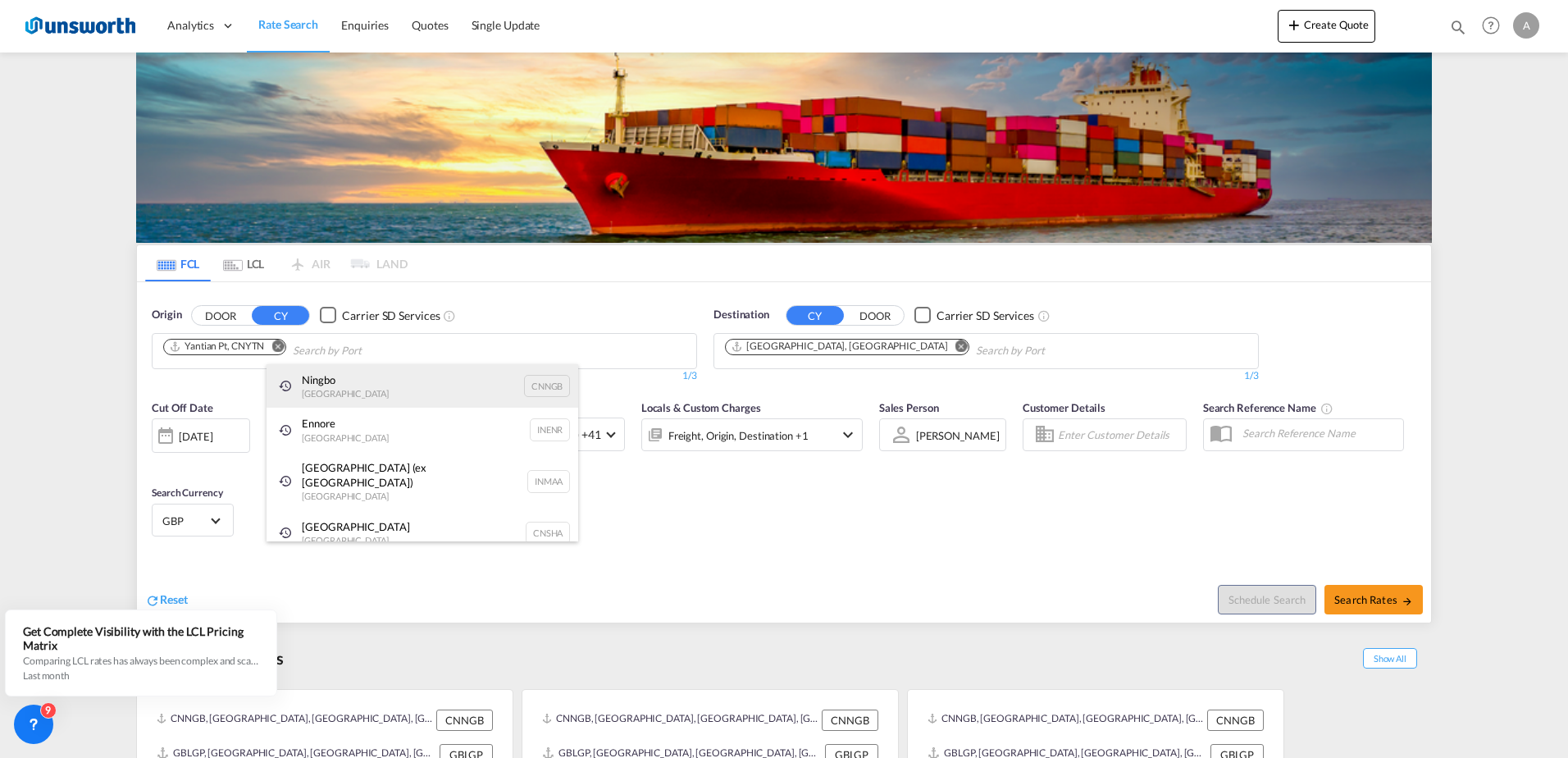
click at [322, 385] on div "Ningbo China CNNGB" at bounding box center [422, 386] width 311 height 44
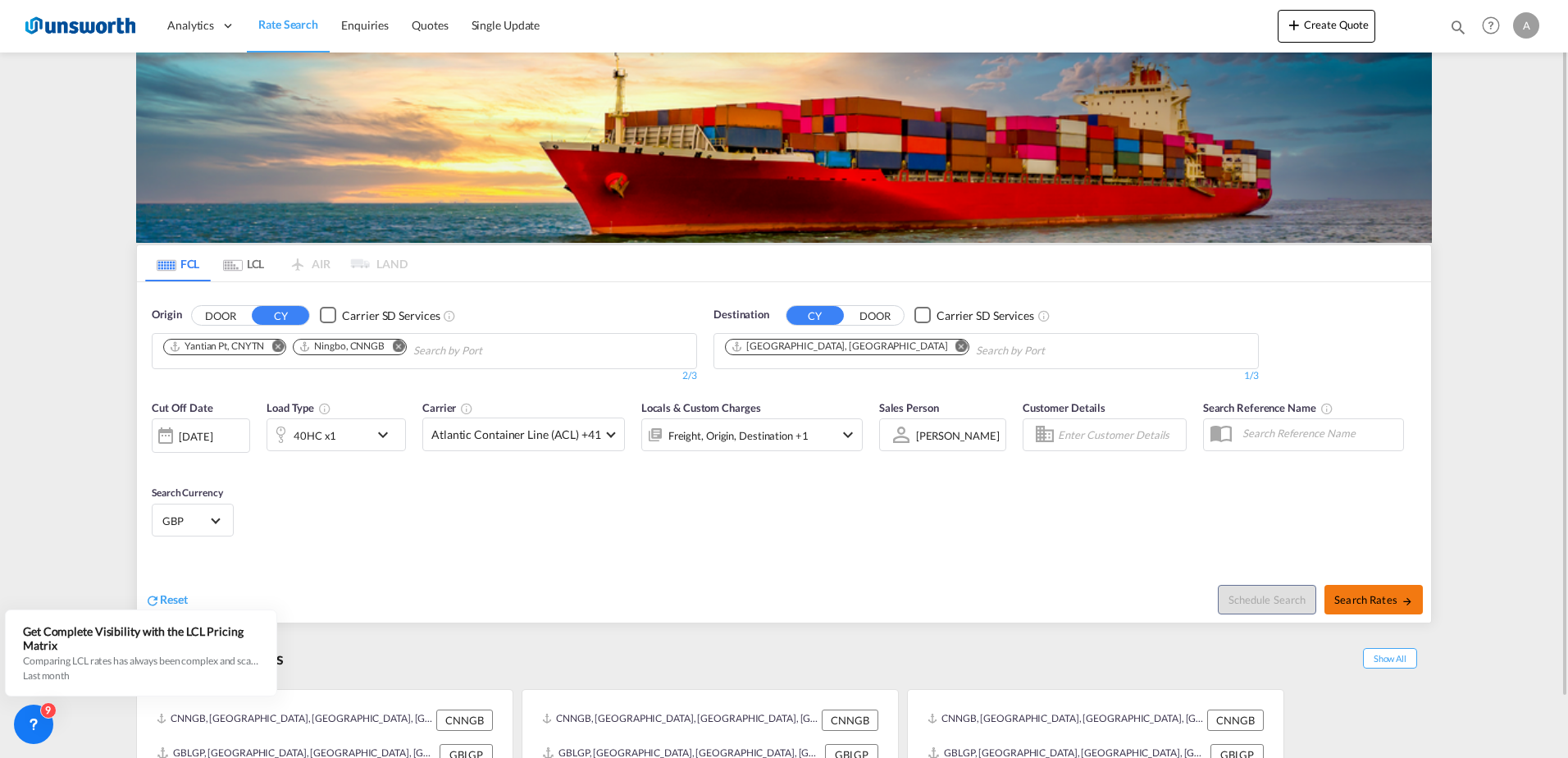
click at [1379, 597] on span "Search Rates" at bounding box center [1374, 600] width 78 height 13
type input "CNYTN,CNNGB to GBLGP / [DATE]"
